Goal: Task Accomplishment & Management: Manage account settings

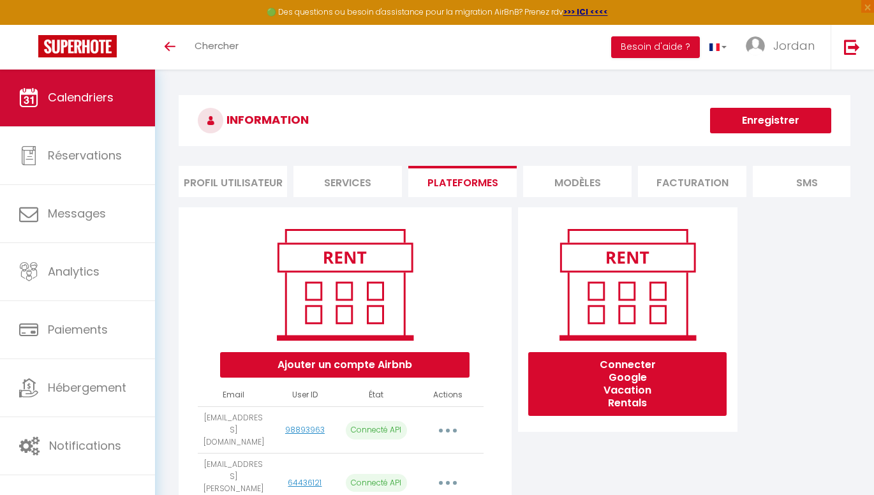
click at [100, 104] on span "Calendriers" at bounding box center [81, 97] width 66 height 16
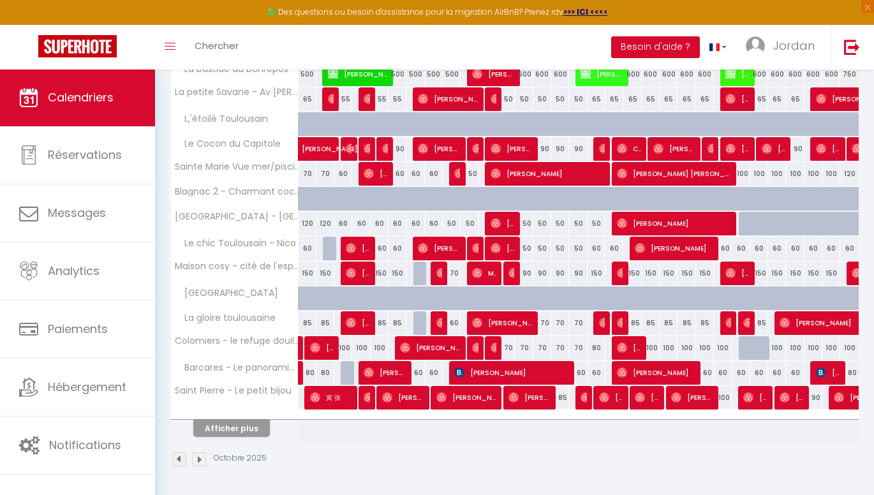
scroll to position [376, 0]
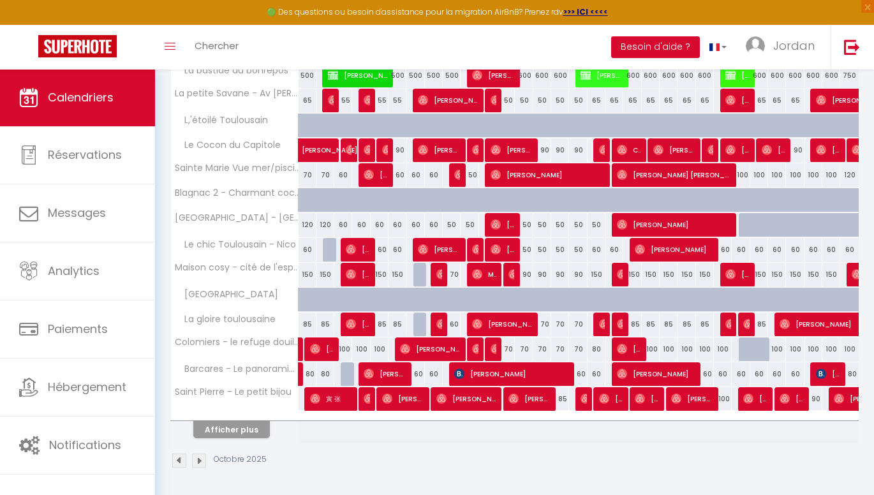
click at [247, 427] on button "Afficher plus" at bounding box center [231, 429] width 77 height 17
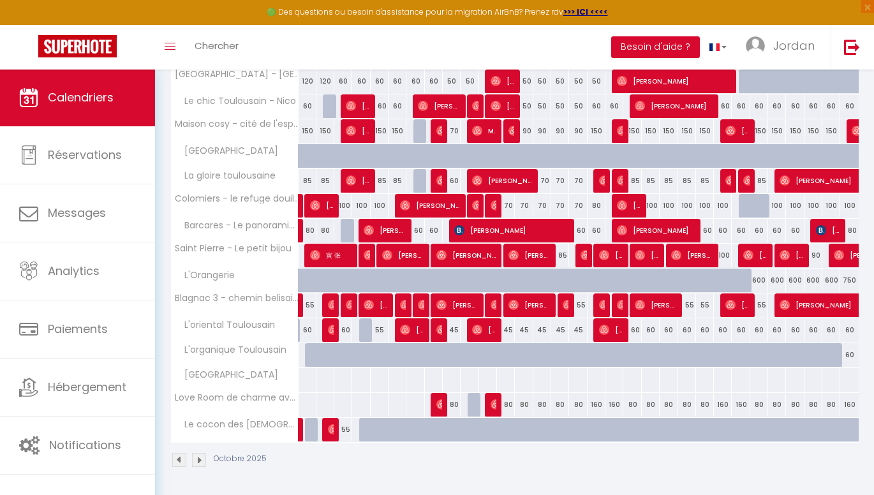
scroll to position [519, 0]
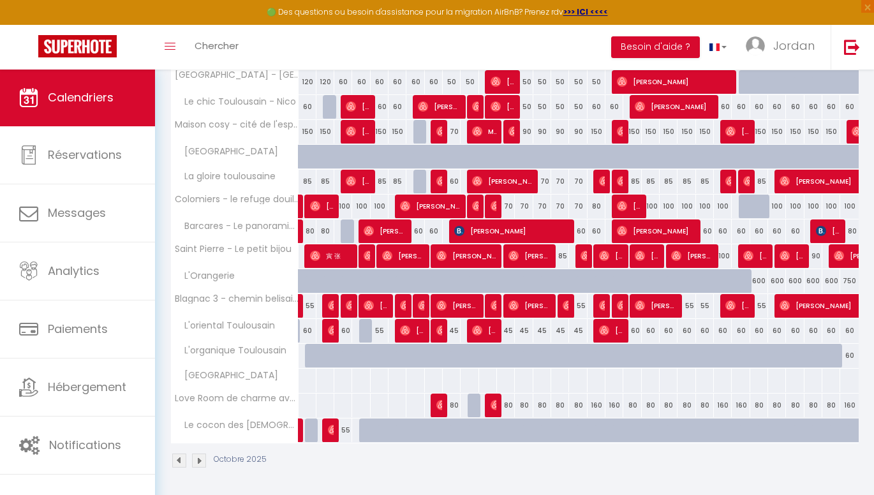
click at [506, 404] on div "80" at bounding box center [506, 406] width 18 height 24
type input "80"
type input "Dim 12 Octobre 2025"
type input "Lun 13 Octobre 2025"
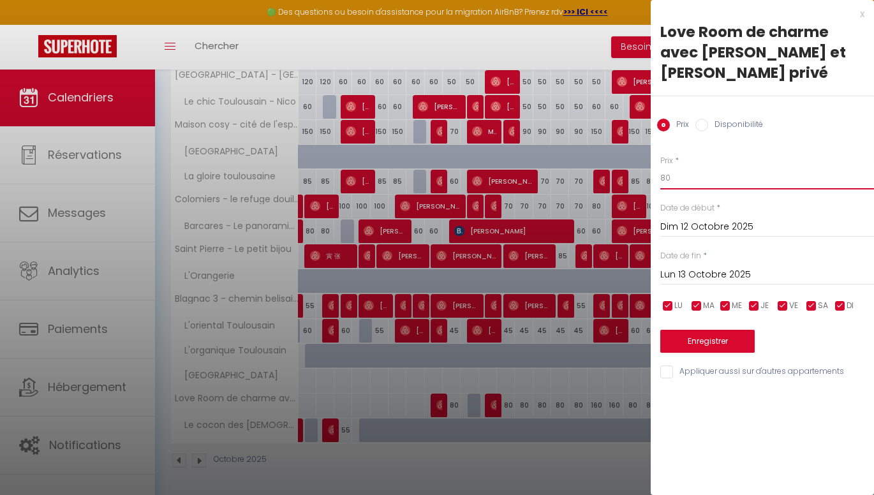
click at [663, 166] on input "80" at bounding box center [767, 177] width 214 height 23
type input "70"
click at [710, 314] on div "Enregistrer" at bounding box center [767, 333] width 214 height 39
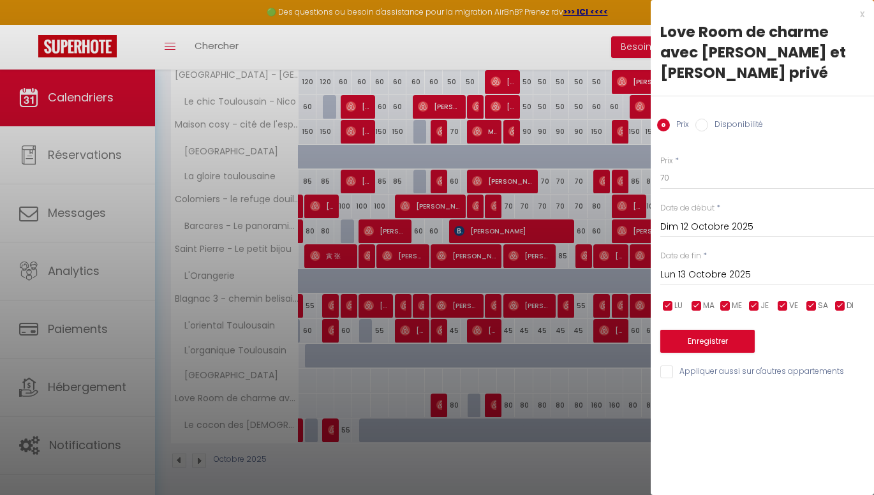
click at [705, 330] on button "Enregistrer" at bounding box center [707, 341] width 94 height 23
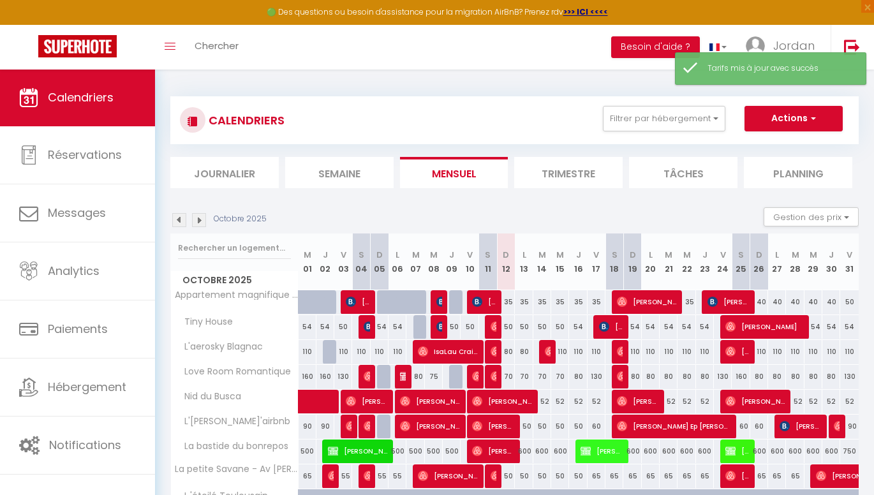
scroll to position [0, 0]
